Goal: Information Seeking & Learning: Get advice/opinions

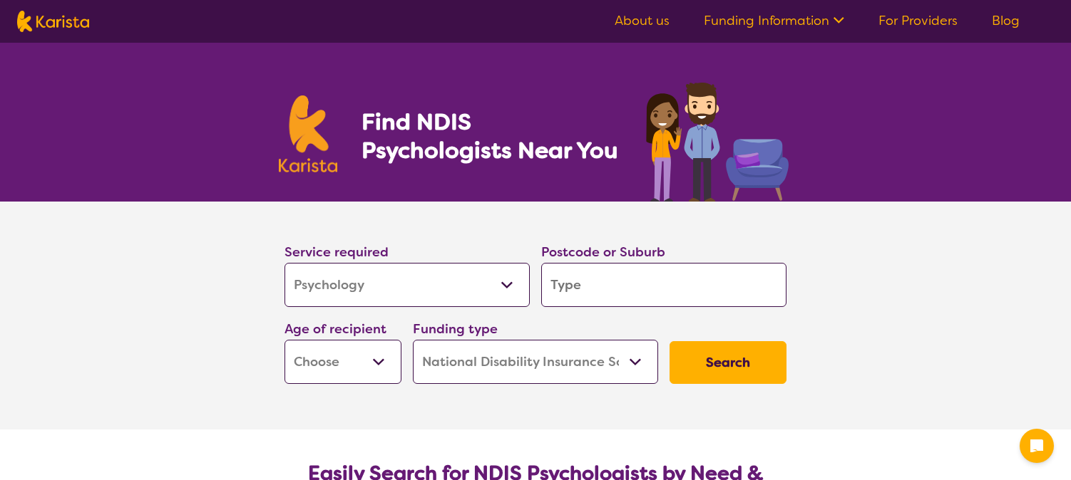
select select "Psychology"
select select "NDIS"
select select "Psychology"
select select "NDIS"
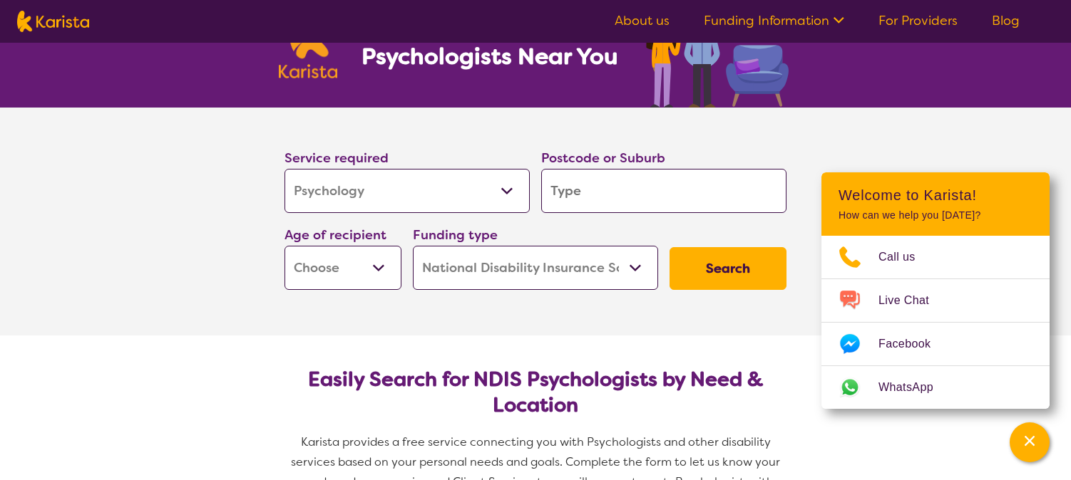
scroll to position [104, 0]
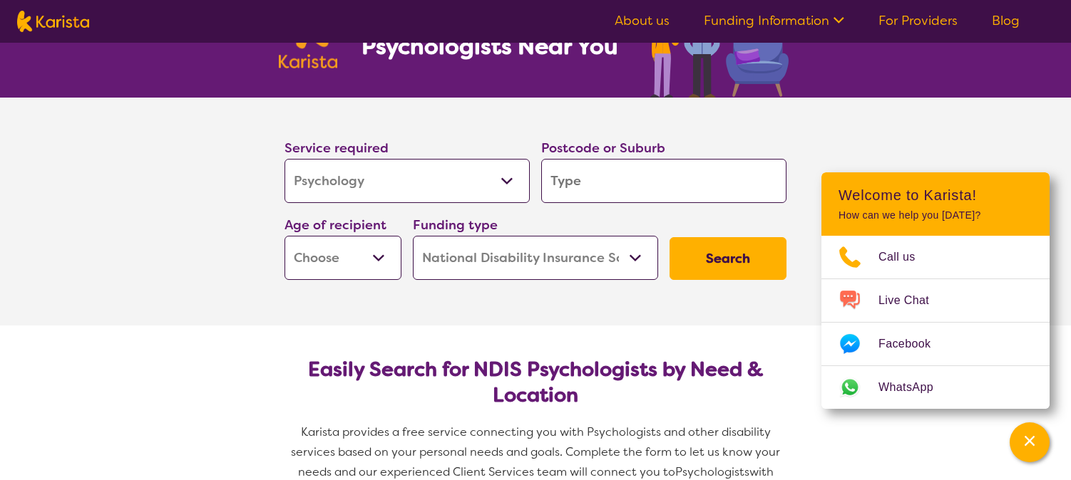
click at [567, 170] on input "search" at bounding box center [663, 181] width 245 height 44
type input "m"
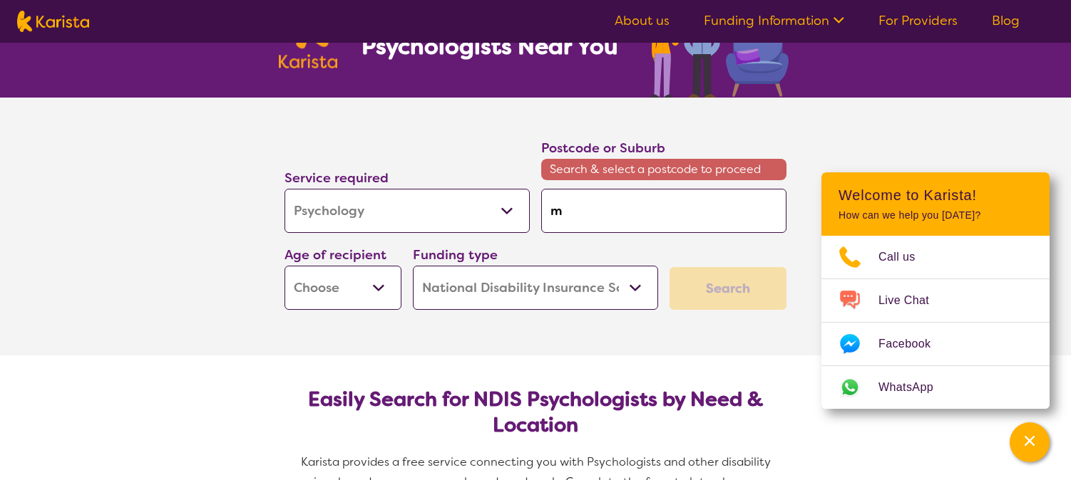
type input "ml"
type input "mlo"
type input "mloo"
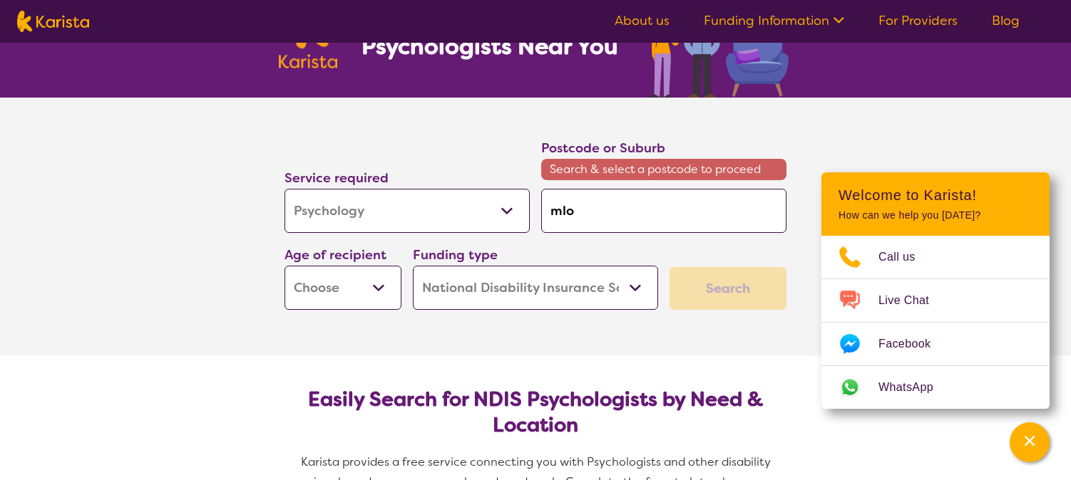
type input "mloo"
type input "mlo"
type input "ml"
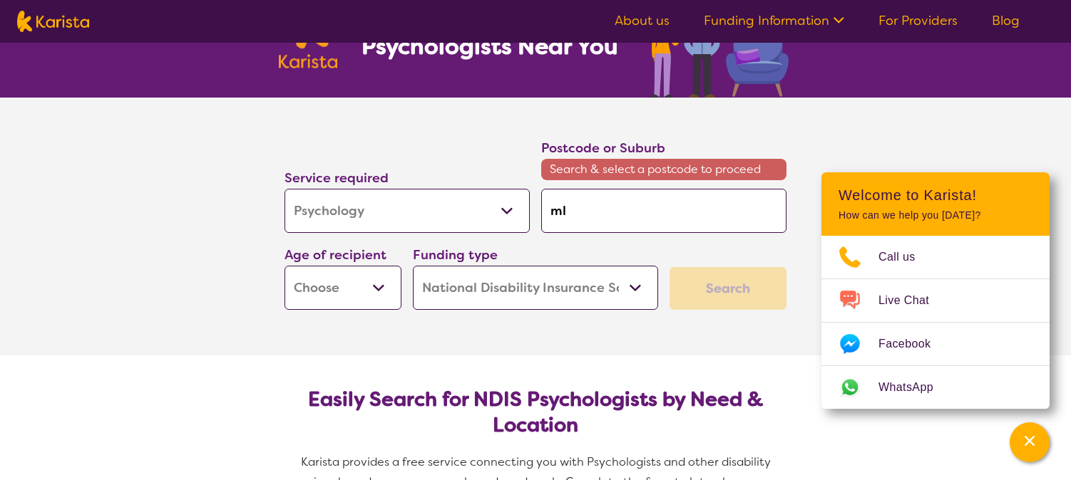
type input "m"
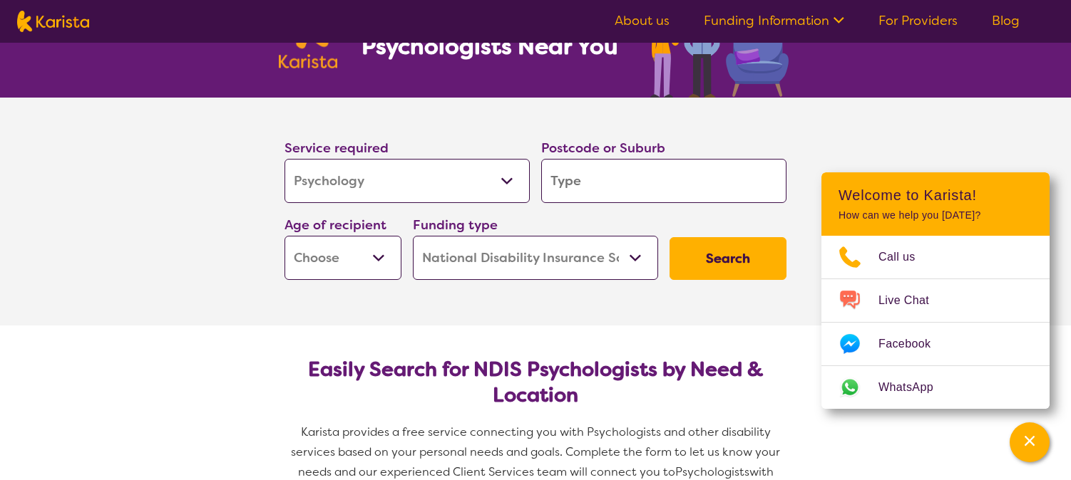
type input "r"
type input "m"
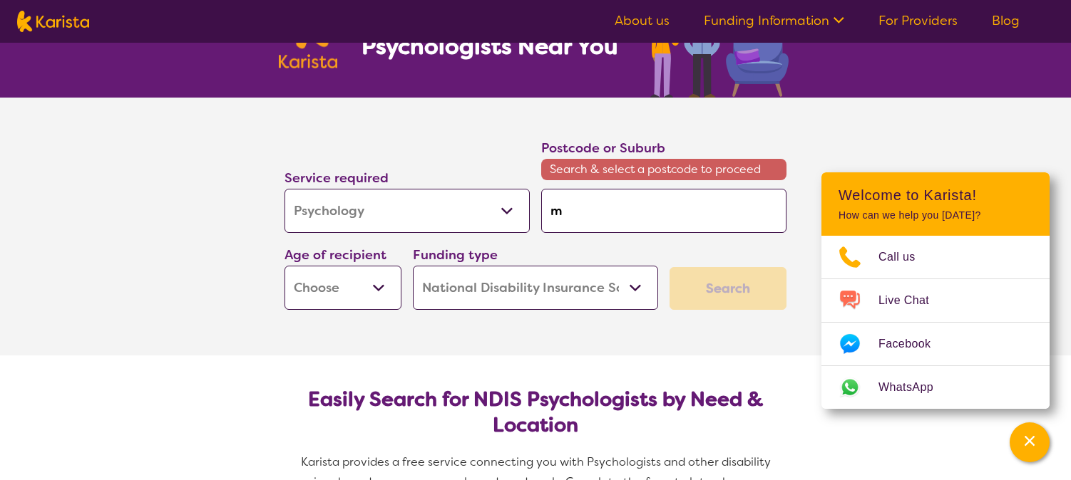
type input "mo"
type input "moo"
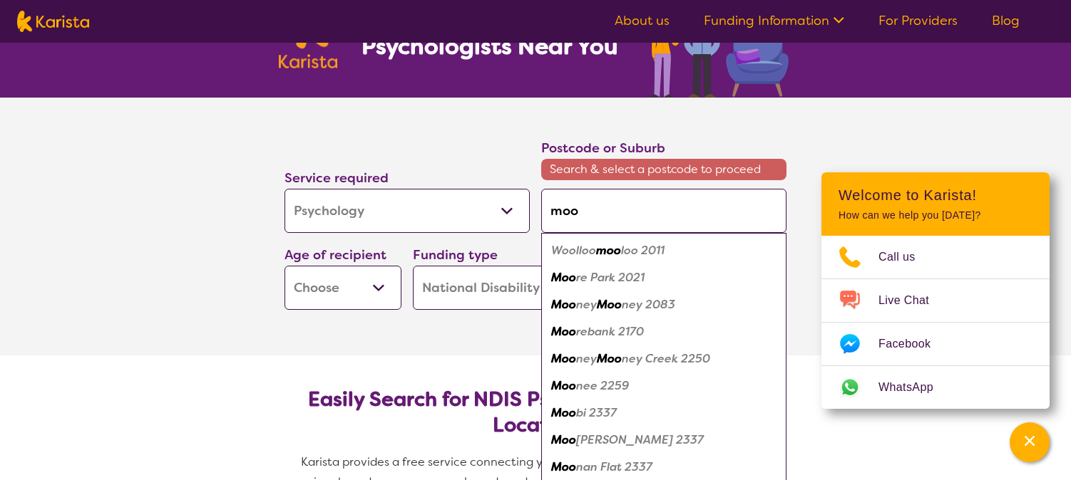
type input "moor"
type input "mooro"
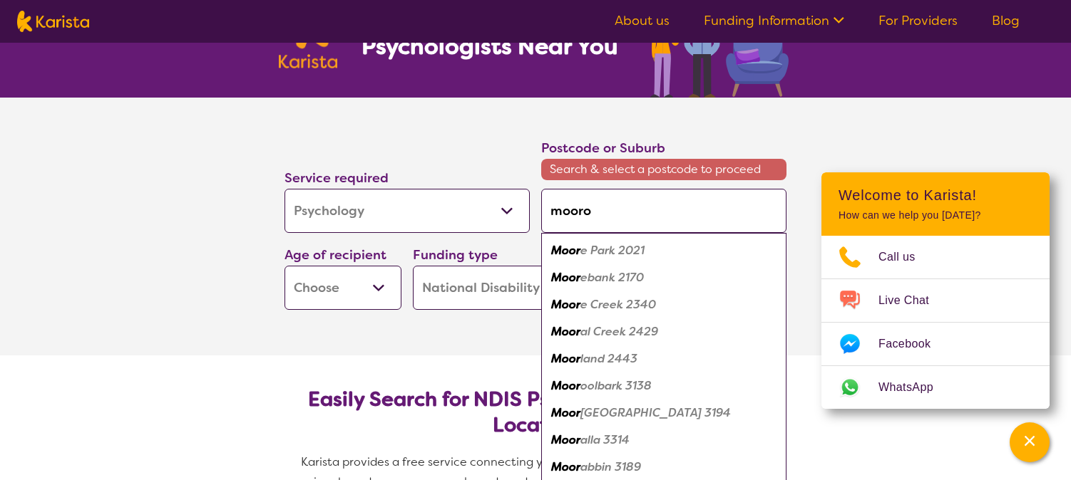
type input "mooroo"
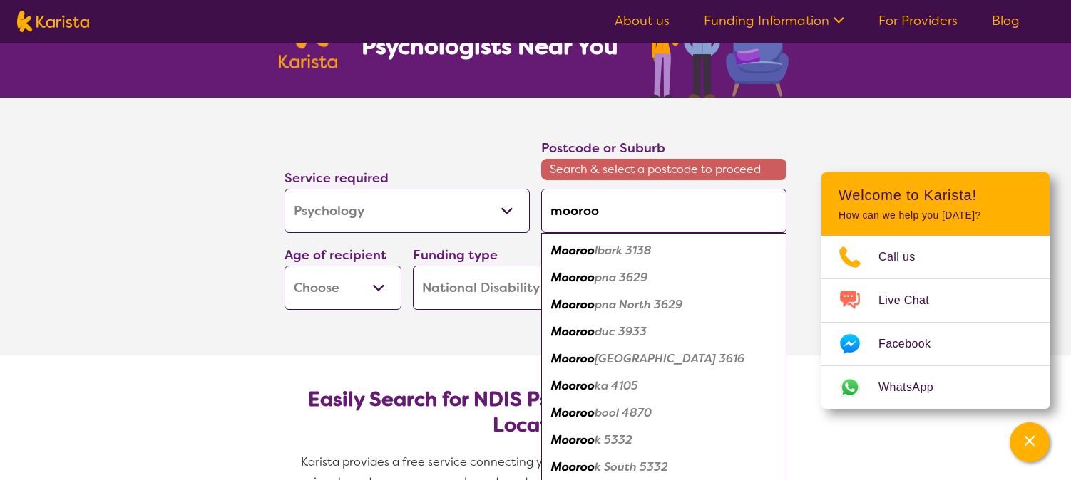
type input "moorool"
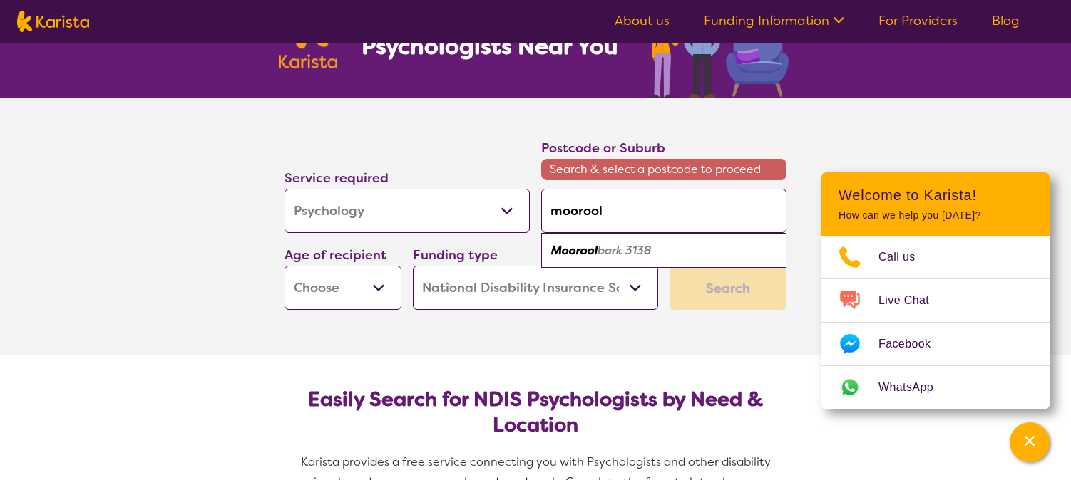
click at [607, 255] on em "bark 3138" at bounding box center [624, 250] width 54 height 15
type input "3138"
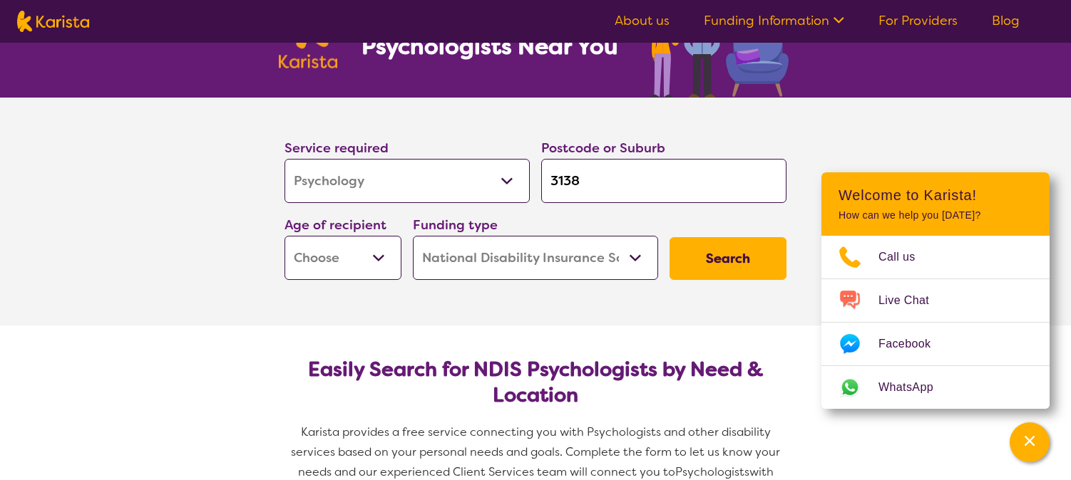
click at [370, 259] on select "Early Childhood - 0 to 9 Child - 10 to 11 Adolescent - 12 to 17 Adult - 18 to 6…" at bounding box center [342, 258] width 117 height 44
select select "AD"
click at [723, 264] on button "Search" at bounding box center [727, 258] width 117 height 43
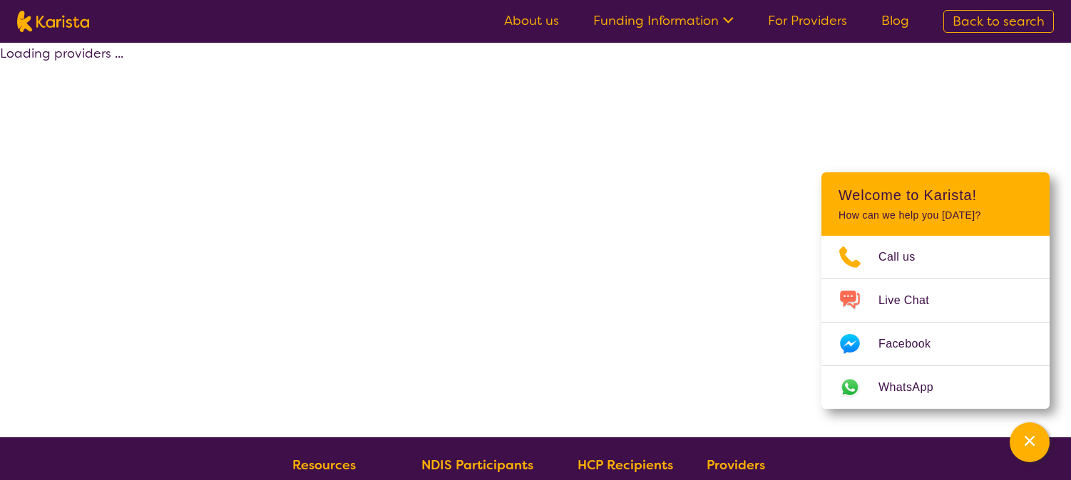
select select "by_score"
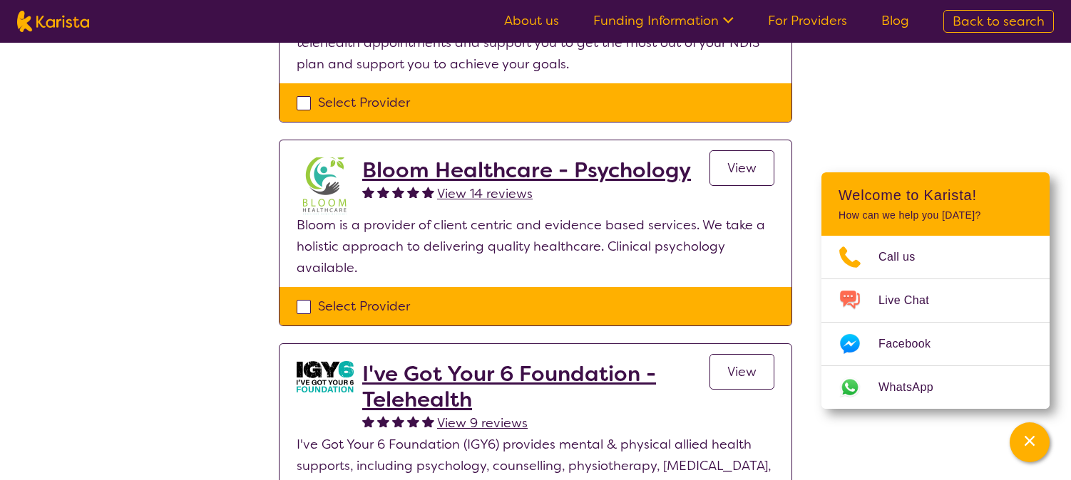
scroll to position [288, 0]
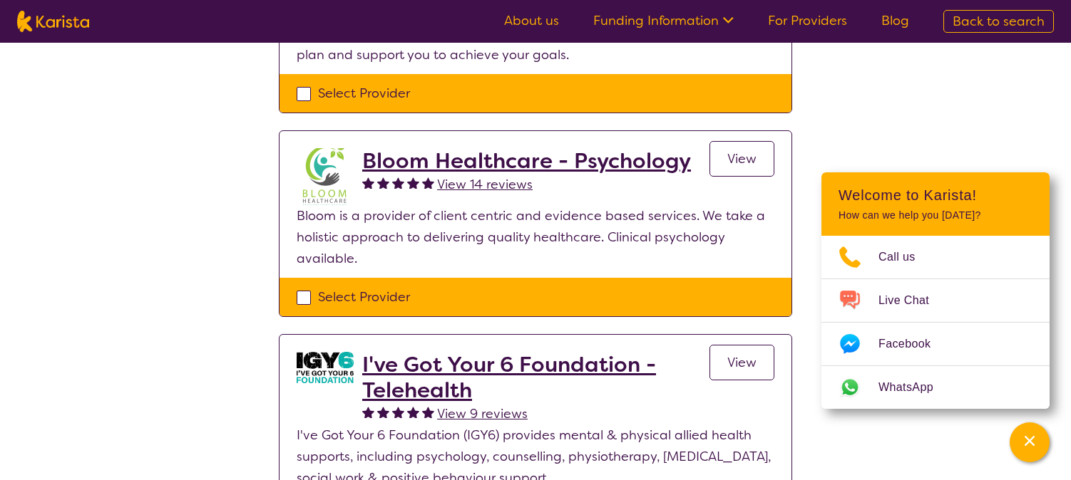
click at [416, 160] on h2 "Bloom Healthcare - Psychology" at bounding box center [526, 161] width 329 height 26
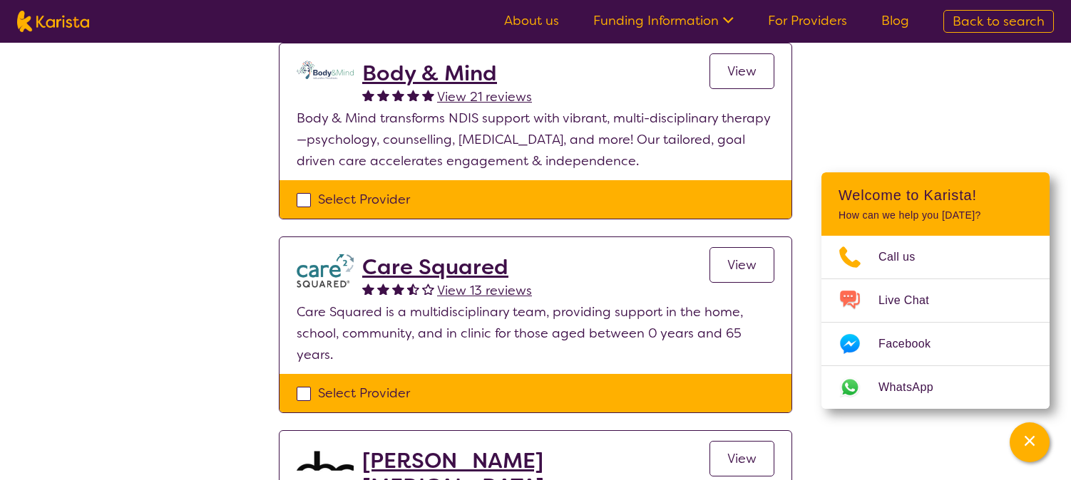
scroll to position [995, 0]
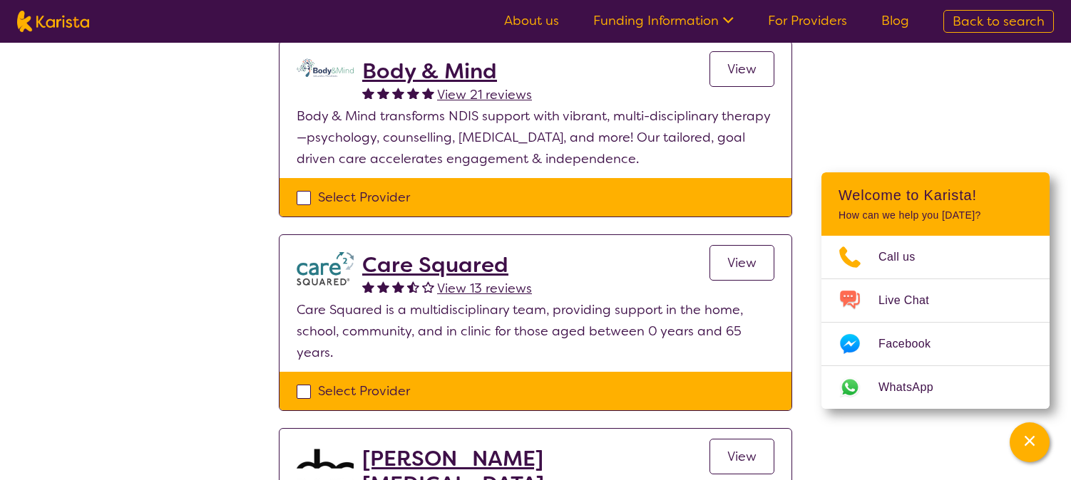
click at [439, 68] on h2 "Body & Mind" at bounding box center [447, 71] width 170 height 26
